Goal: Find specific page/section: Find specific page/section

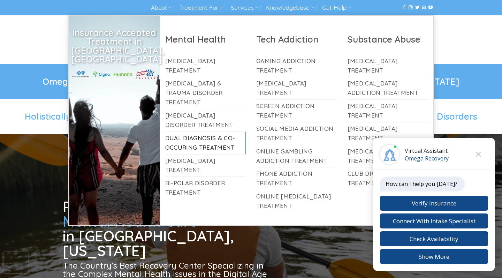
click at [194, 132] on link "Dual Diagnosis & Co-Occuring Treatment" at bounding box center [205, 143] width 81 height 22
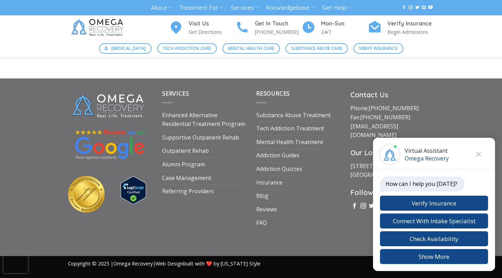
scroll to position [2480, 0]
click at [481, 151] on button "Close chat" at bounding box center [478, 154] width 19 height 19
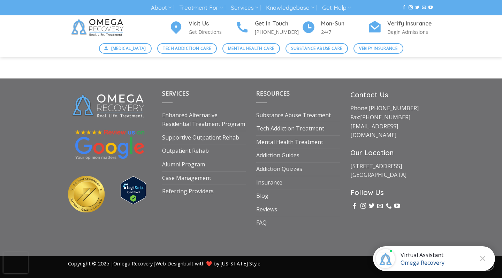
click at [428, 257] on div "Virtual Assistant" at bounding box center [423, 255] width 44 height 8
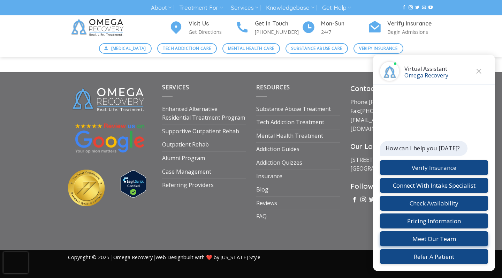
scroll to position [2488, 0]
click at [419, 137] on div "How can I help you [DATE]? Verify Insurance Connect With Intake Specialist Chec…" at bounding box center [434, 178] width 122 height 186
click at [479, 71] on icon "Close" at bounding box center [478, 71] width 5 height 5
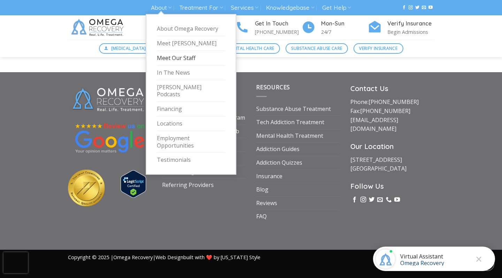
click at [179, 57] on link "Meet Our Staff" at bounding box center [191, 58] width 68 height 15
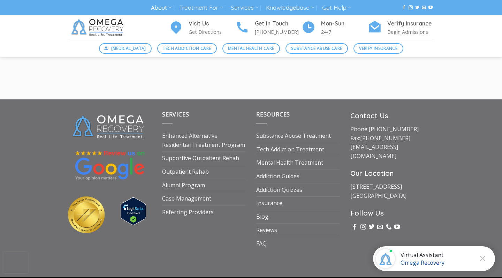
scroll to position [3440, 0]
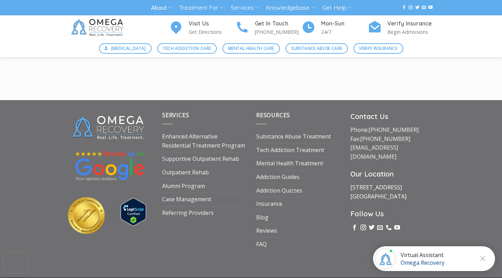
click at [367, 183] on link "1710 Evergreen Ave Suite B Austin, TX 78704" at bounding box center [378, 191] width 56 height 17
